Goal: Task Accomplishment & Management: Complete application form

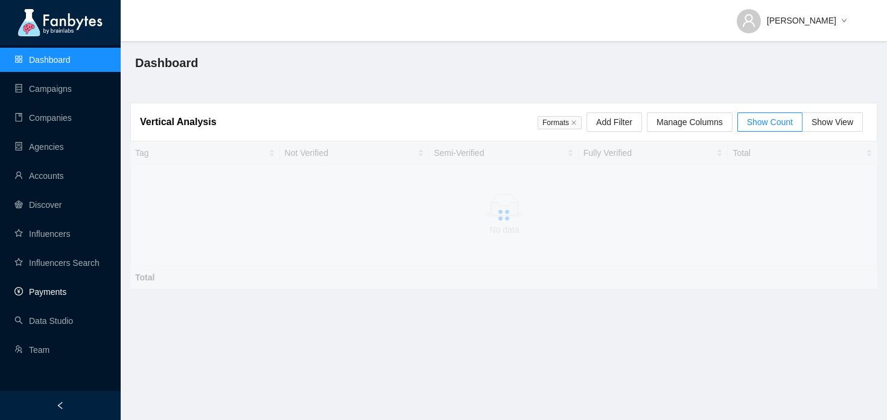
click at [22, 296] on link "Payments" at bounding box center [40, 292] width 52 height 10
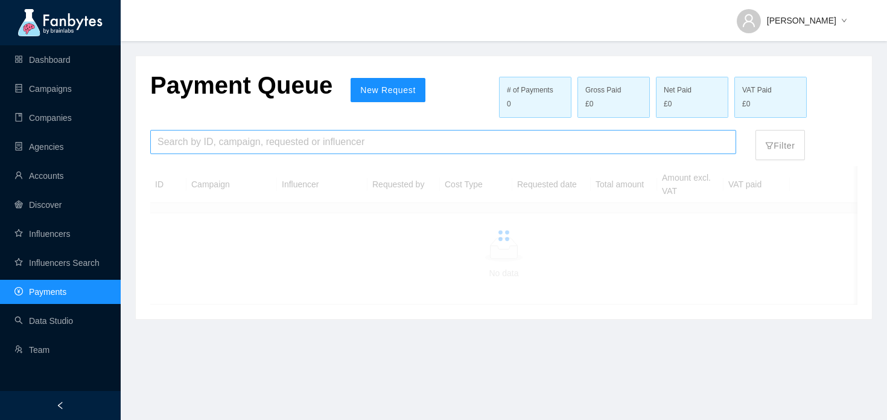
click at [351, 142] on input "search" at bounding box center [444, 141] width 572 height 23
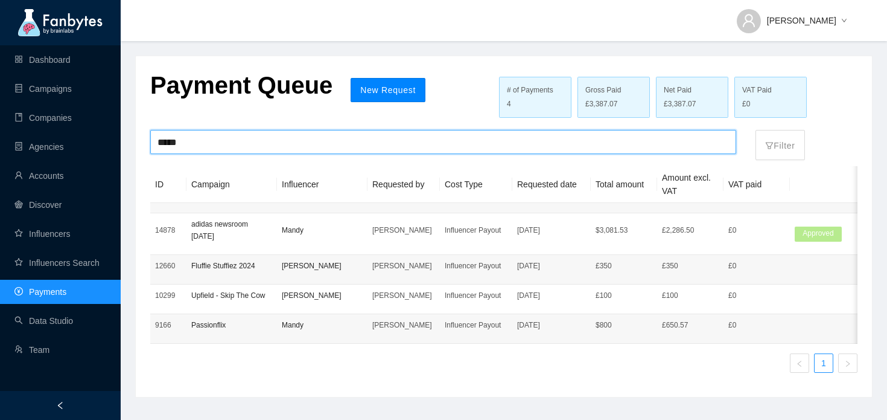
type input "*****"
click at [380, 88] on span "New Request" at bounding box center [388, 90] width 56 height 10
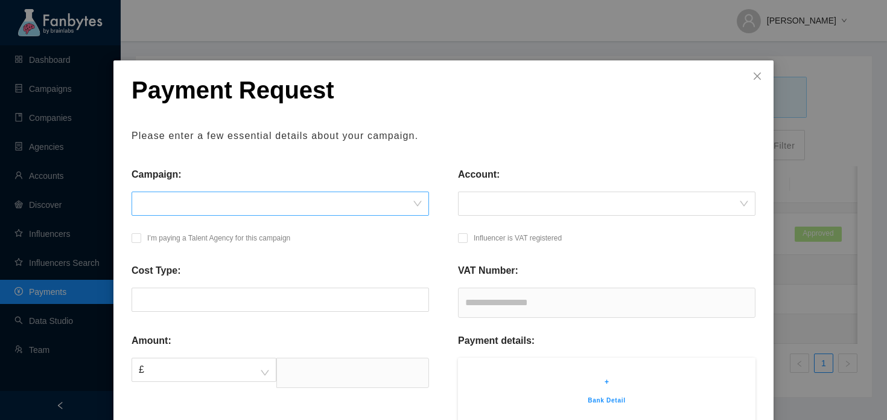
click at [263, 211] on span at bounding box center [280, 203] width 283 height 23
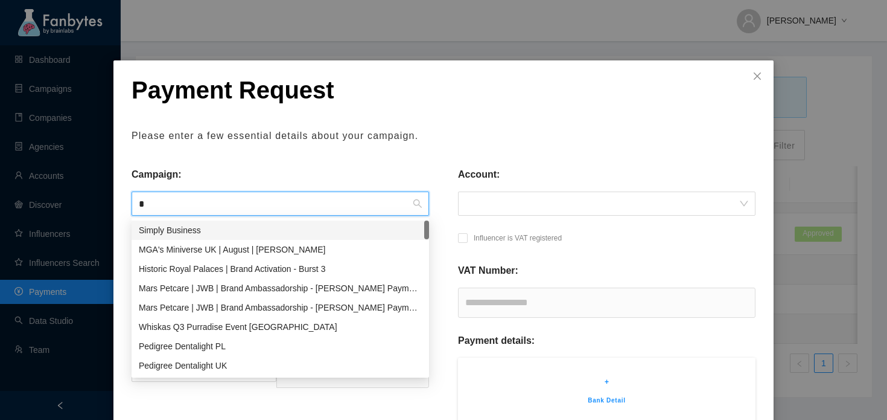
type input "**"
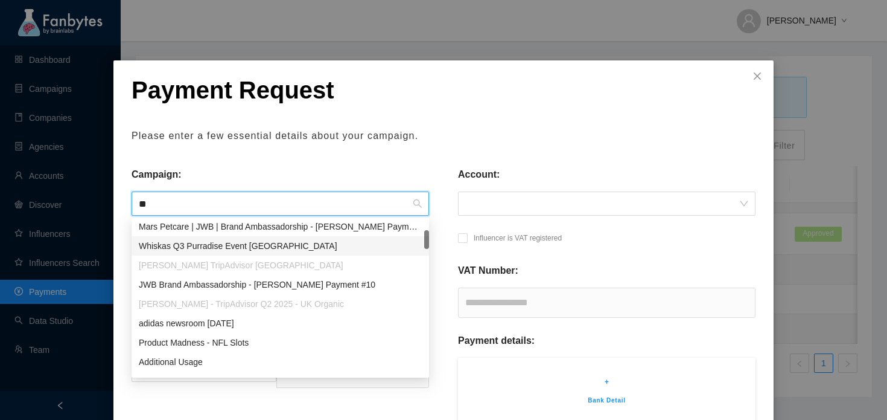
scroll to position [25, 0]
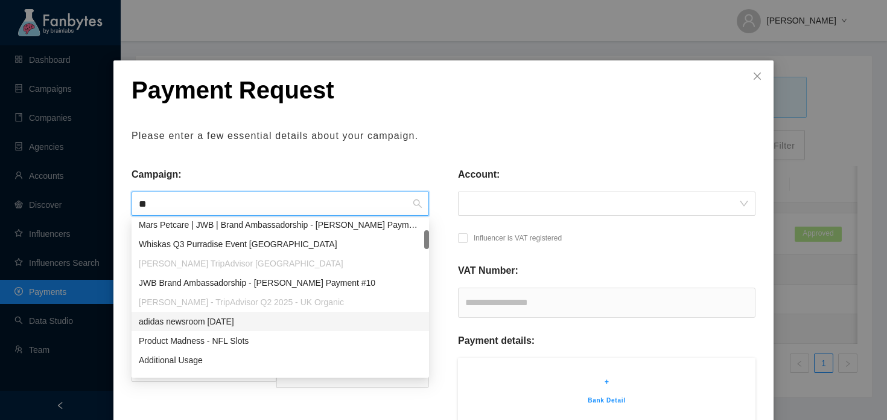
click at [235, 316] on div "adidas newsroom [DATE]" at bounding box center [280, 320] width 283 height 13
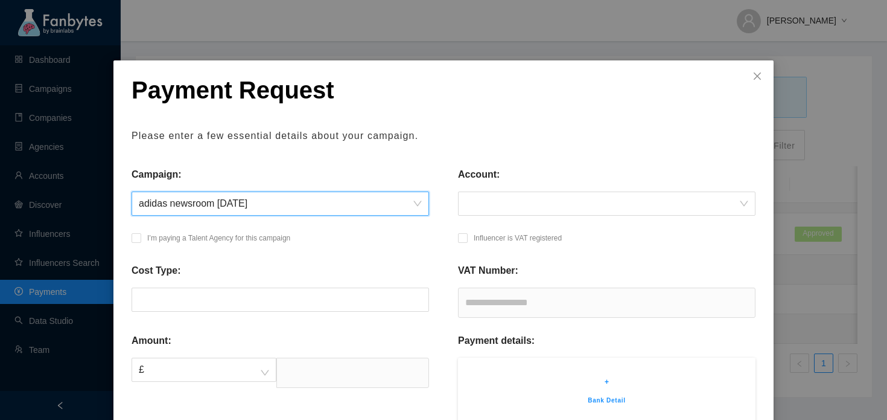
scroll to position [30, 0]
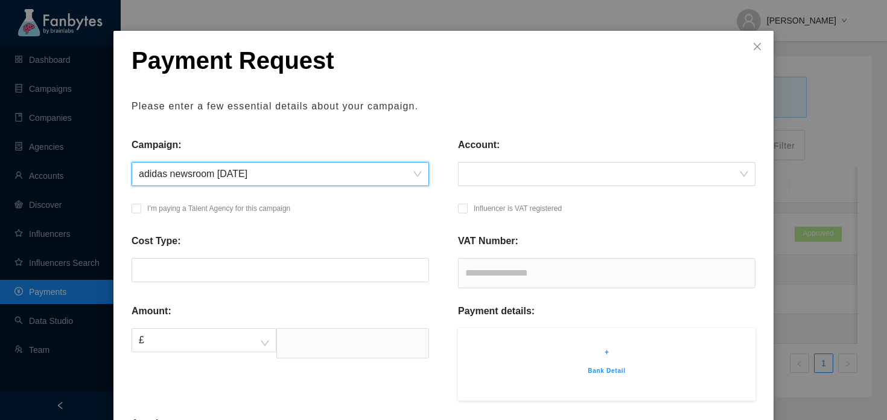
click at [541, 193] on div "Account:" at bounding box center [607, 170] width 327 height 64
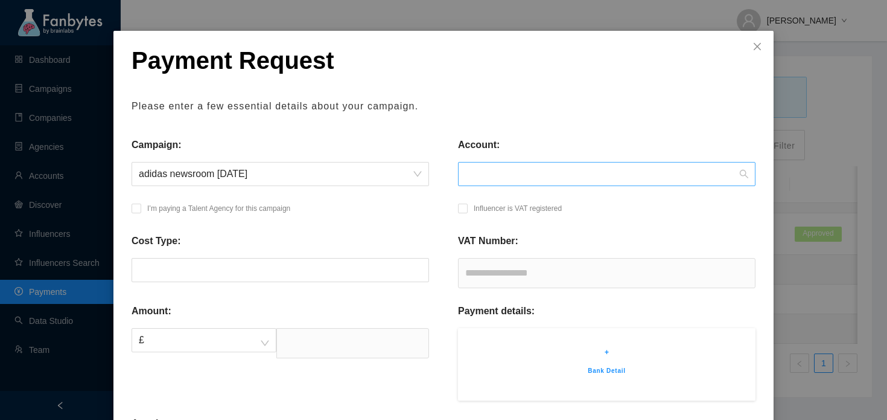
click at [540, 173] on span at bounding box center [606, 173] width 283 height 23
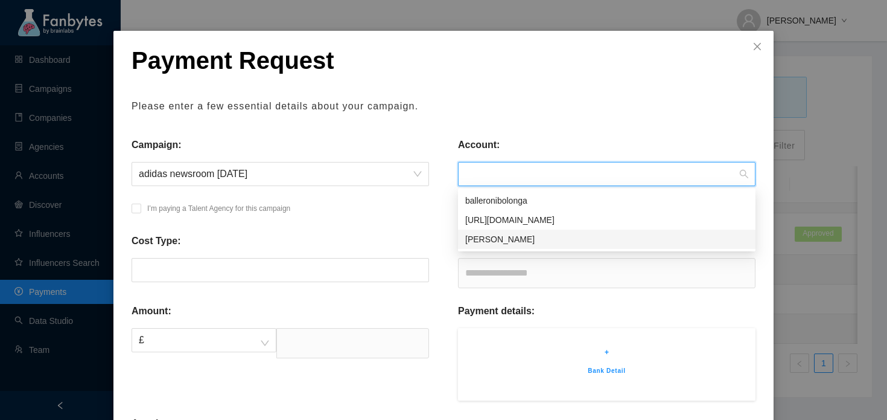
click at [520, 234] on div "[PERSON_NAME]" at bounding box center [606, 238] width 283 height 13
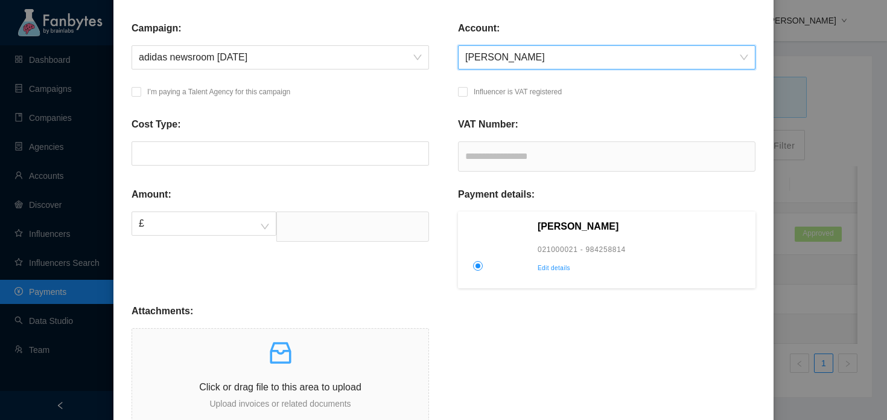
scroll to position [161, 0]
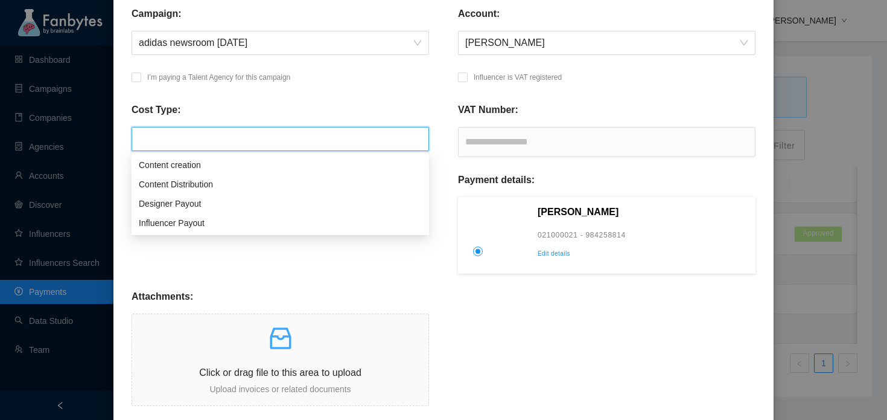
click at [230, 139] on input "search" at bounding box center [280, 138] width 283 height 23
click at [222, 219] on div "Influencer Payout" at bounding box center [280, 222] width 283 height 13
type input "**********"
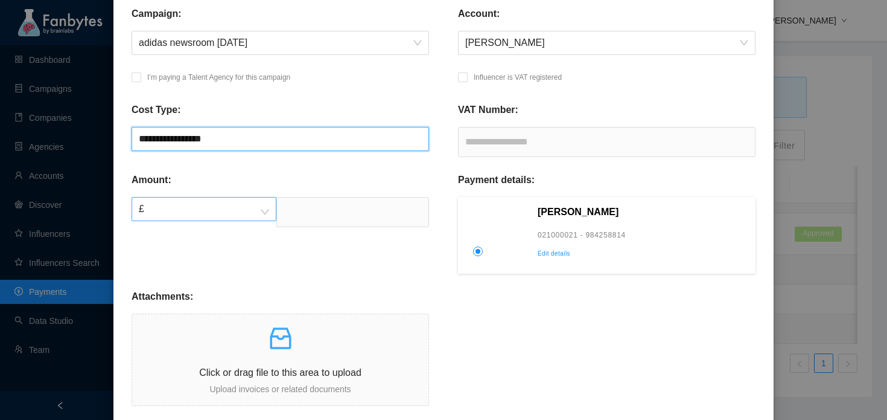
click at [208, 208] on span "£" at bounding box center [204, 208] width 130 height 23
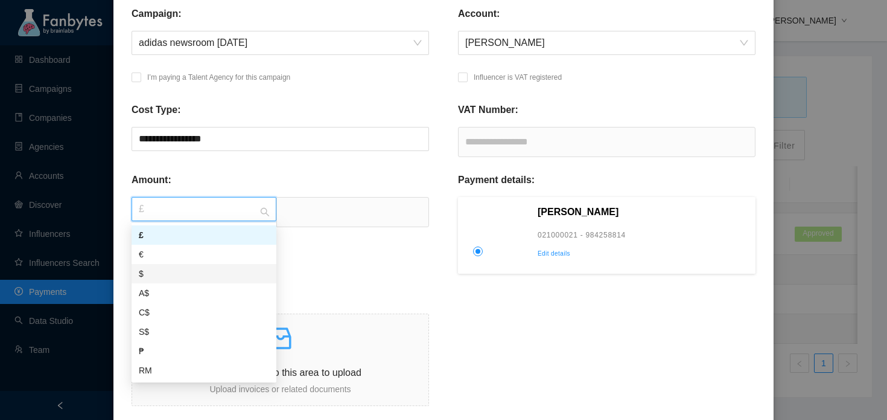
click at [207, 269] on div "$" at bounding box center [204, 273] width 130 height 13
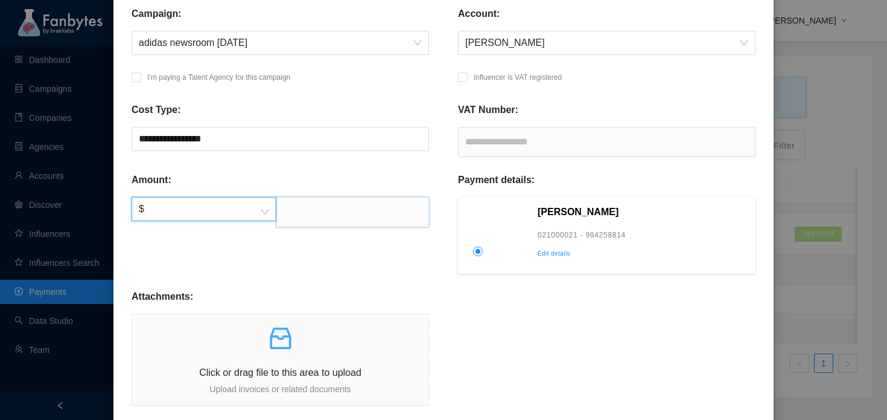
click at [297, 210] on input "text" at bounding box center [352, 212] width 153 height 30
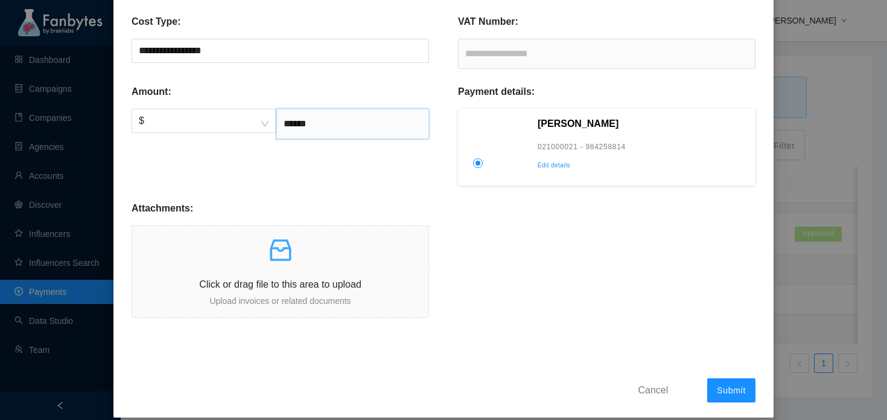
type input "******"
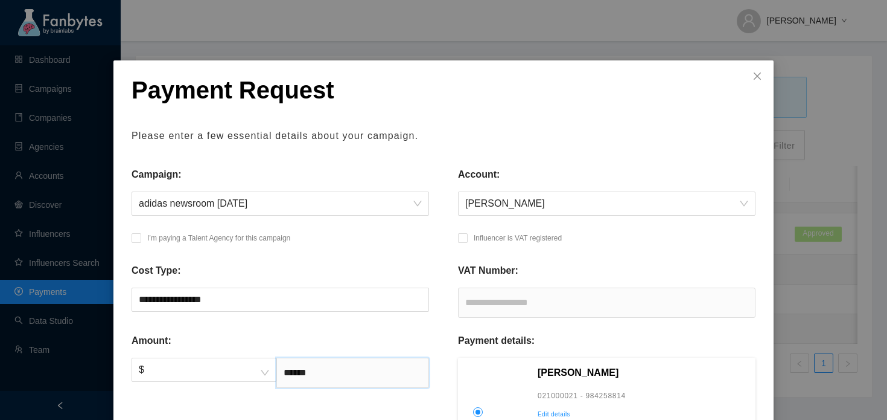
scroll to position [279, 0]
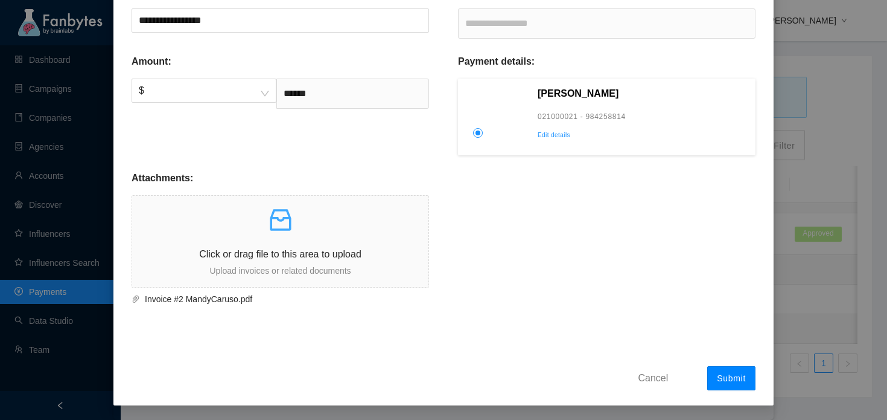
click at [724, 377] on span "Submit" at bounding box center [731, 378] width 29 height 10
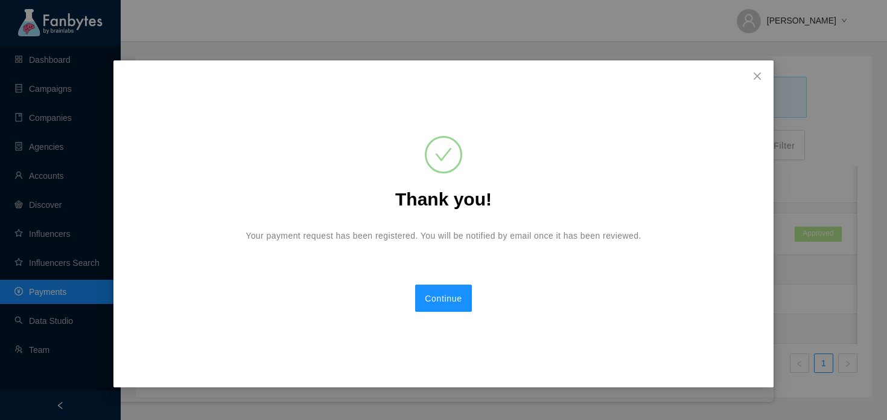
scroll to position [0, 0]
